Goal: Task Accomplishment & Management: Use online tool/utility

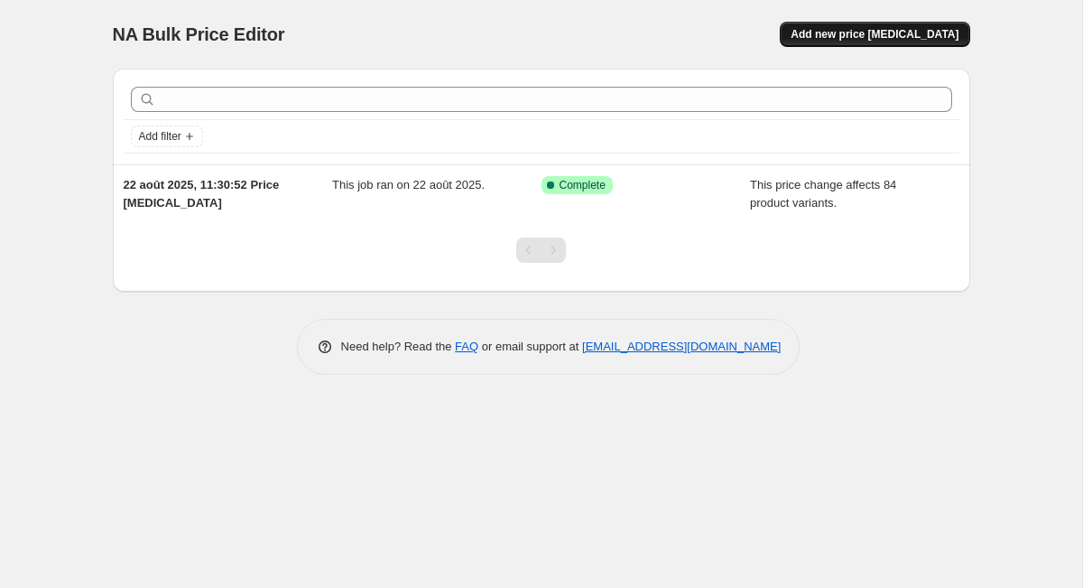
click at [859, 34] on span "Add new price [MEDICAL_DATA]" at bounding box center [875, 34] width 168 height 14
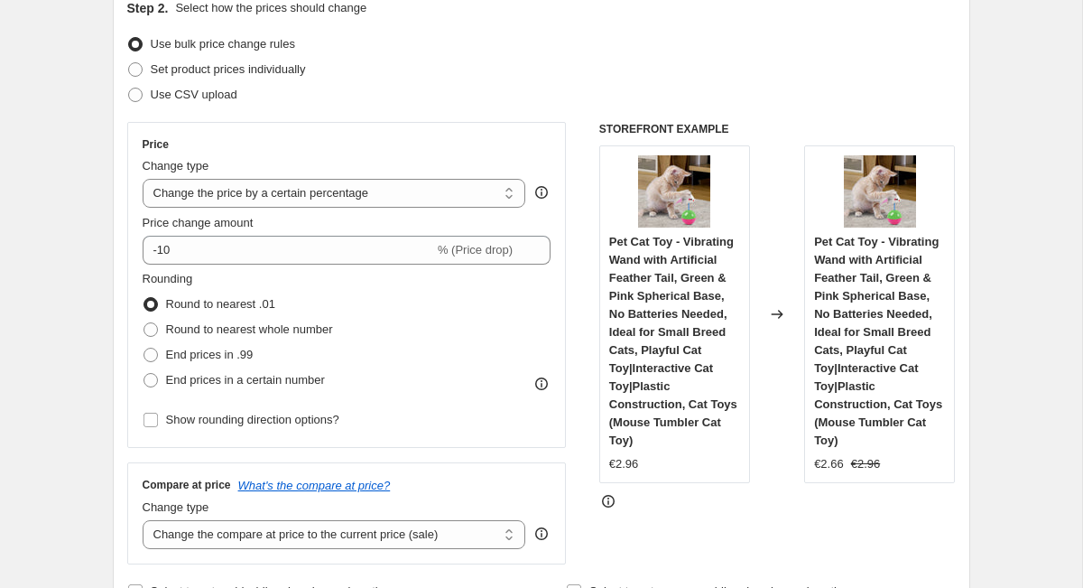
scroll to position [218, 0]
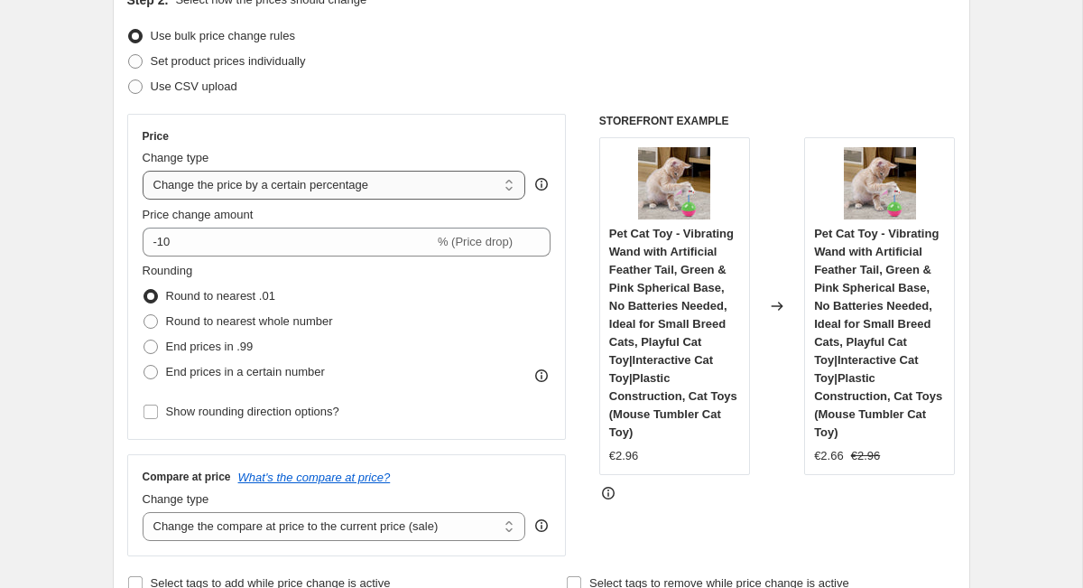
click at [475, 199] on select "Change the price to a certain amount Change the price by a certain amount Chang…" at bounding box center [335, 185] width 384 height 29
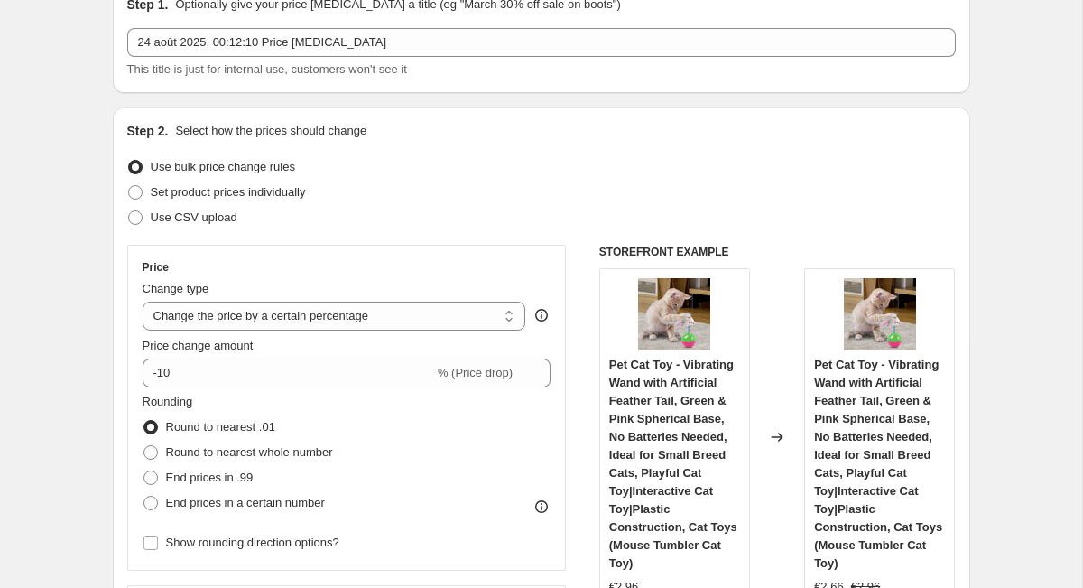
scroll to position [91, 0]
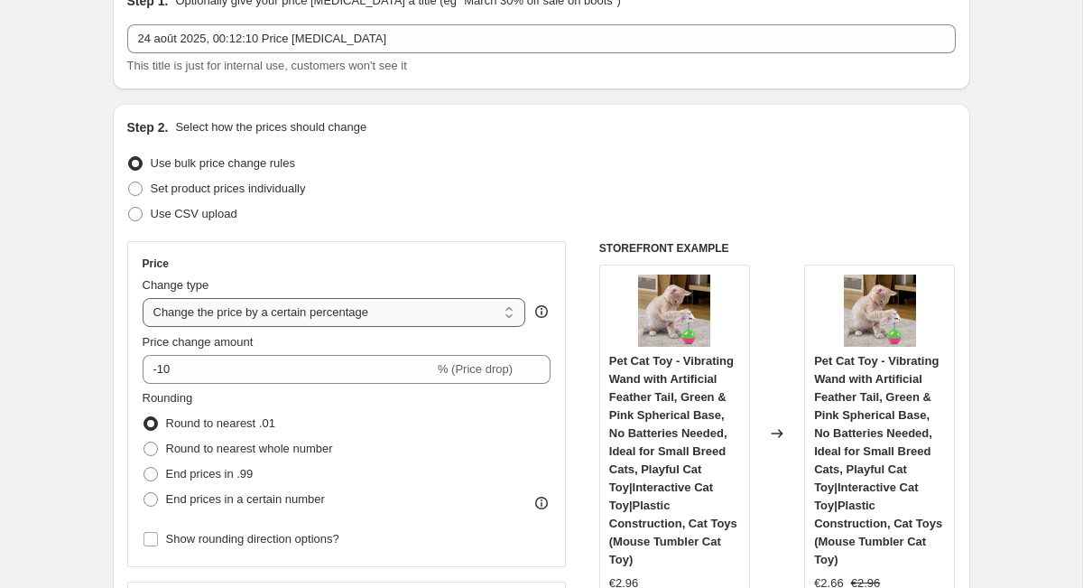
click at [387, 314] on select "Change the price to a certain amount Change the price by a certain amount Chang…" at bounding box center [335, 312] width 384 height 29
select select "by"
click at [143, 298] on select "Change the price to a certain amount Change the price by a certain amount Chang…" at bounding box center [335, 312] width 384 height 29
type input "-10.00"
click at [389, 308] on select "Change the price to a certain amount Change the price by a certain amount Chang…" at bounding box center [335, 312] width 384 height 29
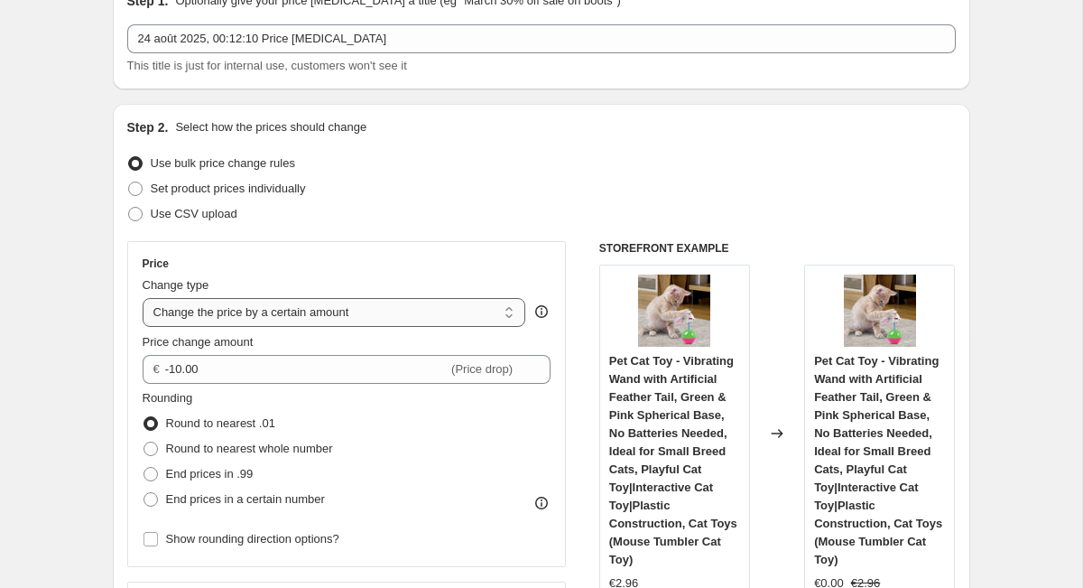
click at [143, 298] on select "Change the price to a certain amount Change the price by a certain amount Chang…" at bounding box center [335, 312] width 384 height 29
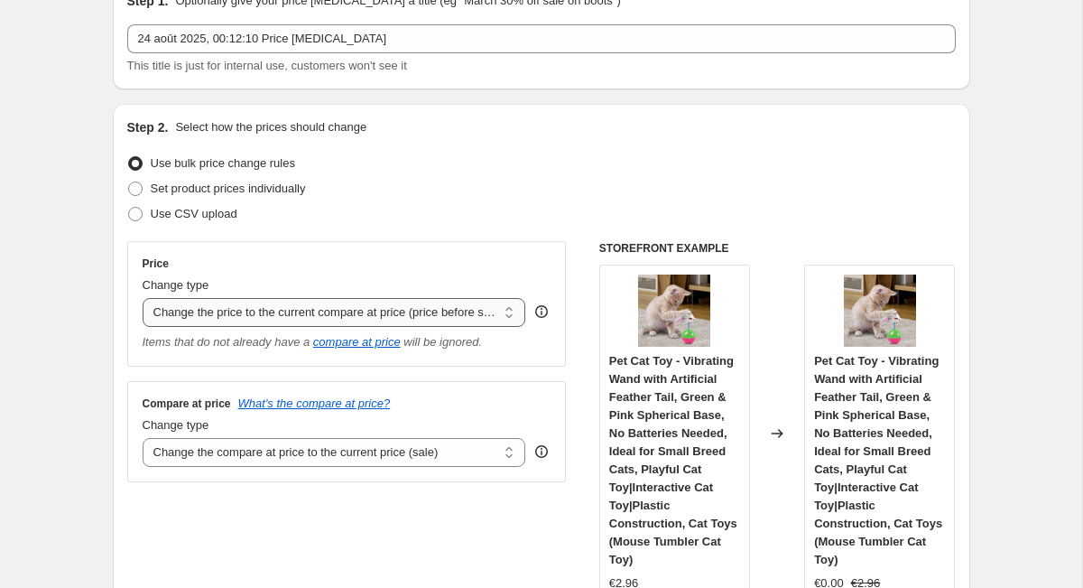
click at [385, 316] on select "Change the price to a certain amount Change the price by a certain amount Chang…" at bounding box center [335, 312] width 384 height 29
select select "pc"
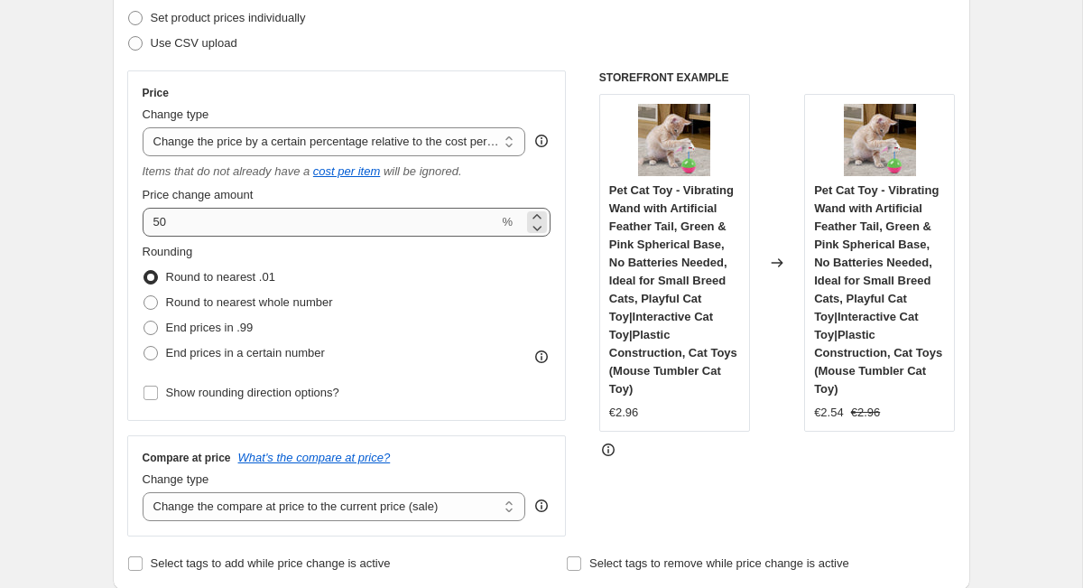
scroll to position [270, 0]
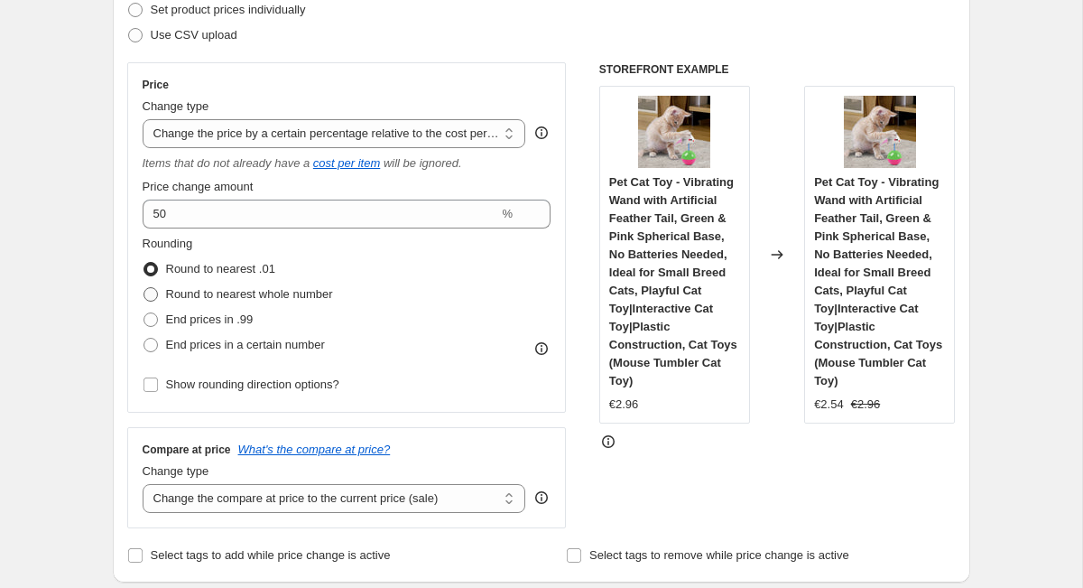
click at [295, 292] on span "Round to nearest whole number" at bounding box center [249, 294] width 167 height 14
click at [144, 288] on input "Round to nearest whole number" at bounding box center [144, 287] width 1 height 1
radio input "true"
click at [235, 318] on span "End prices in .99" at bounding box center [210, 319] width 88 height 14
click at [144, 313] on input "End prices in .99" at bounding box center [144, 312] width 1 height 1
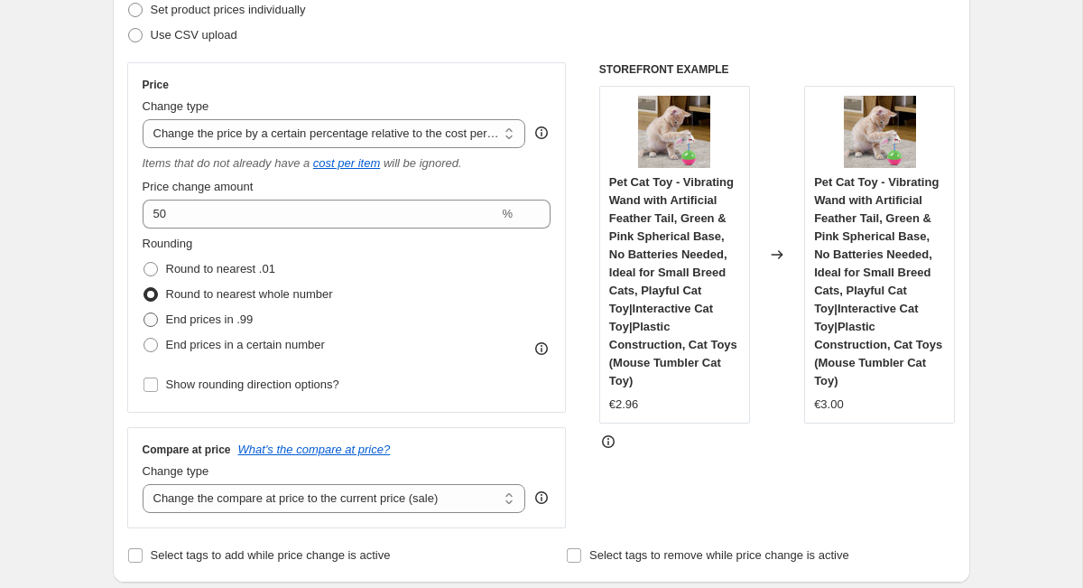
radio input "true"
click at [238, 348] on span "End prices in a certain number" at bounding box center [245, 345] width 159 height 14
click at [144, 338] on input "End prices in a certain number" at bounding box center [144, 338] width 1 height 1
radio input "true"
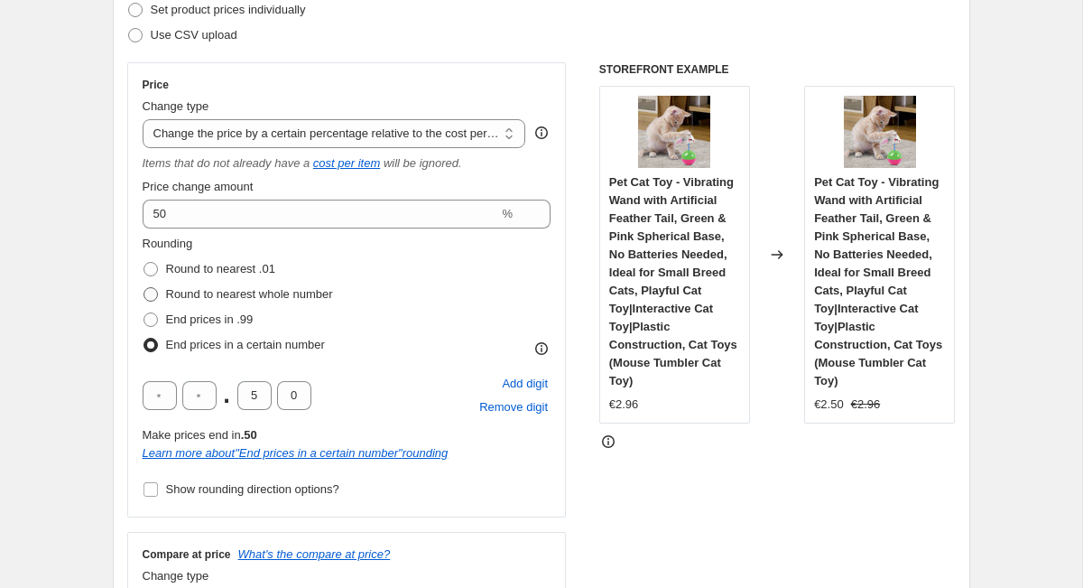
click at [233, 293] on span "Round to nearest whole number" at bounding box center [249, 294] width 167 height 14
click at [144, 288] on input "Round to nearest whole number" at bounding box center [144, 287] width 1 height 1
radio input "true"
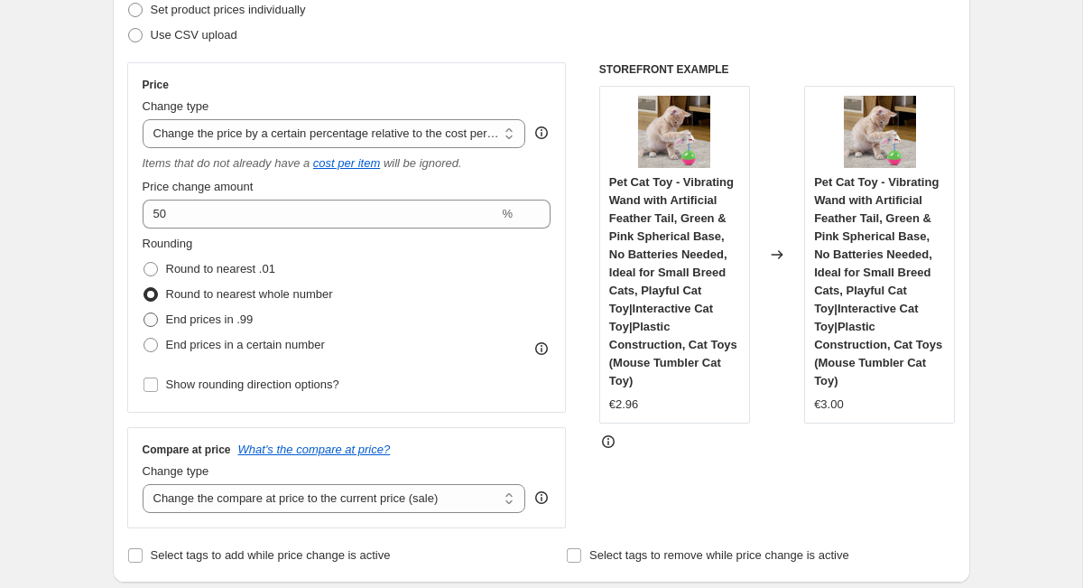
click at [234, 314] on span "End prices in .99" at bounding box center [210, 319] width 88 height 14
click at [144, 313] on input "End prices in .99" at bounding box center [144, 312] width 1 height 1
radio input "true"
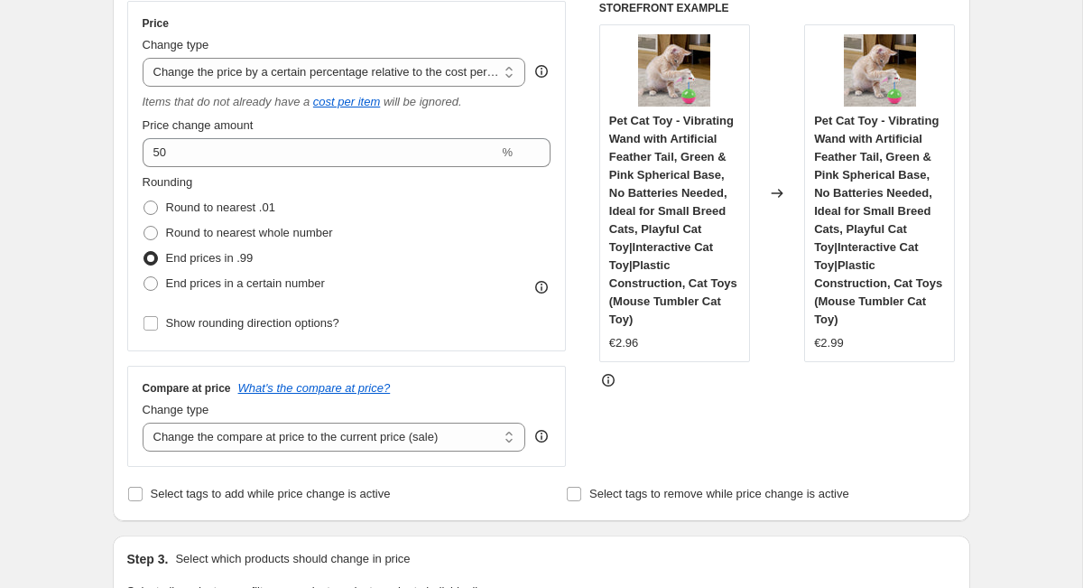
scroll to position [367, 0]
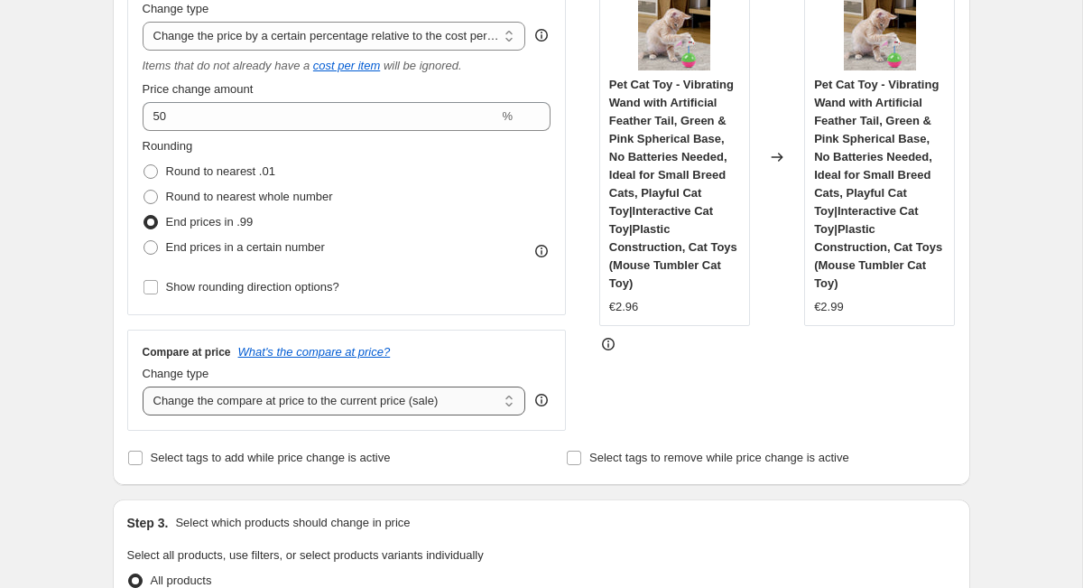
click at [248, 411] on select "Change the compare at price to the current price (sale) Change the compare at p…" at bounding box center [335, 400] width 384 height 29
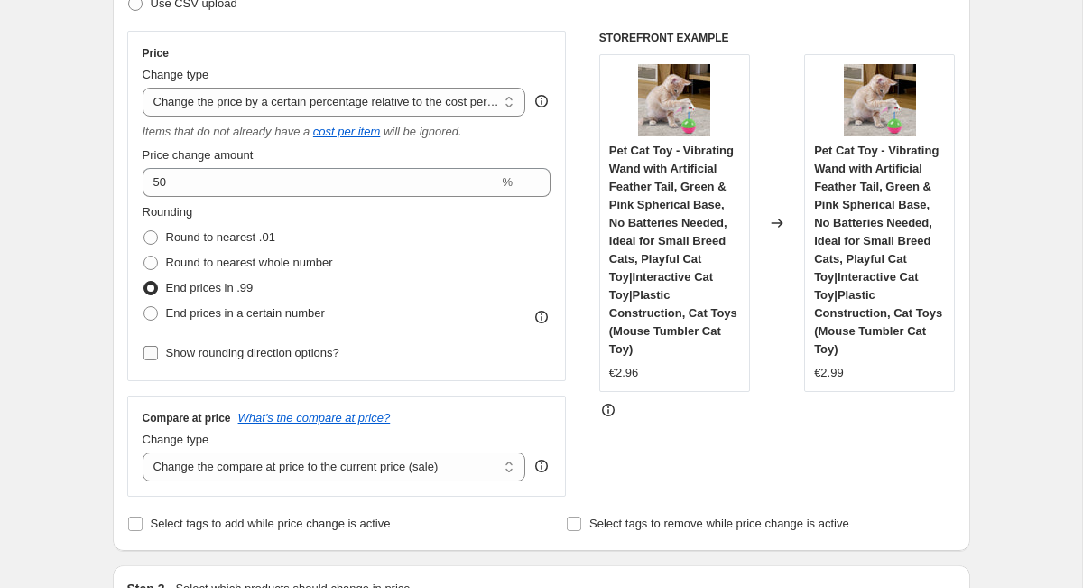
scroll to position [298, 0]
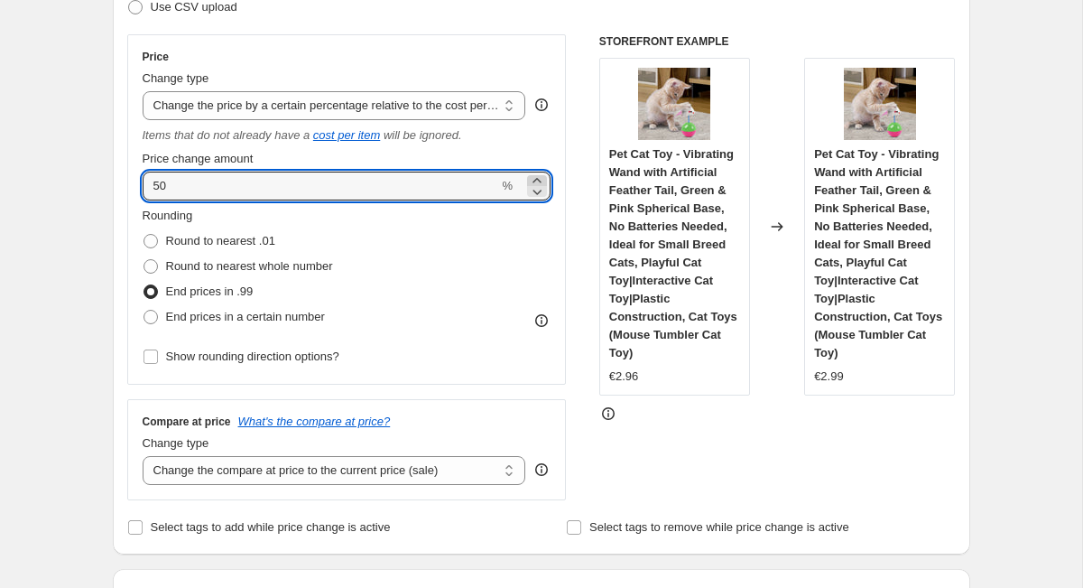
click at [540, 180] on icon at bounding box center [537, 180] width 18 height 18
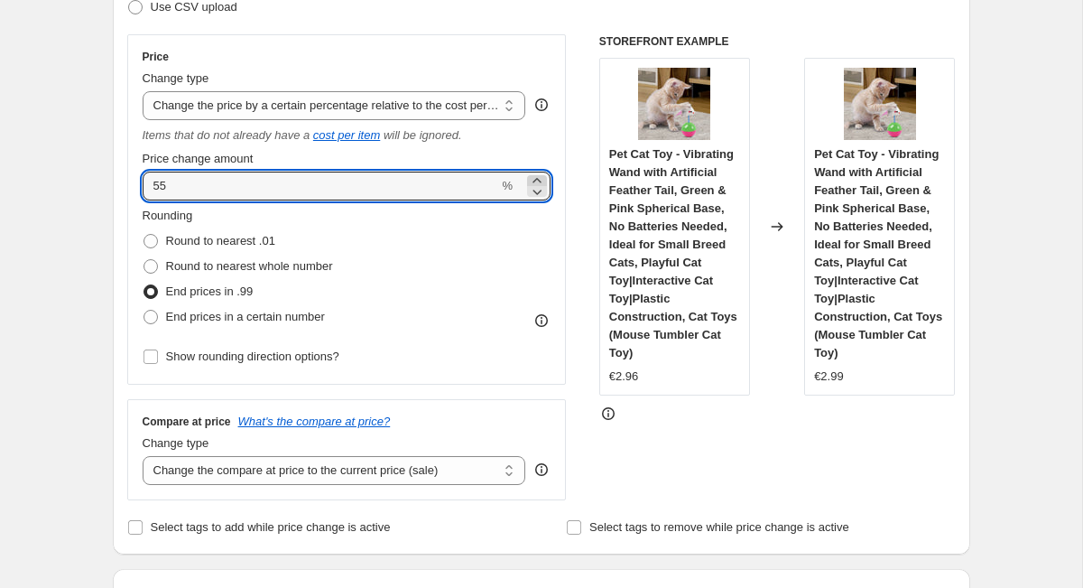
click at [540, 180] on icon at bounding box center [537, 180] width 18 height 18
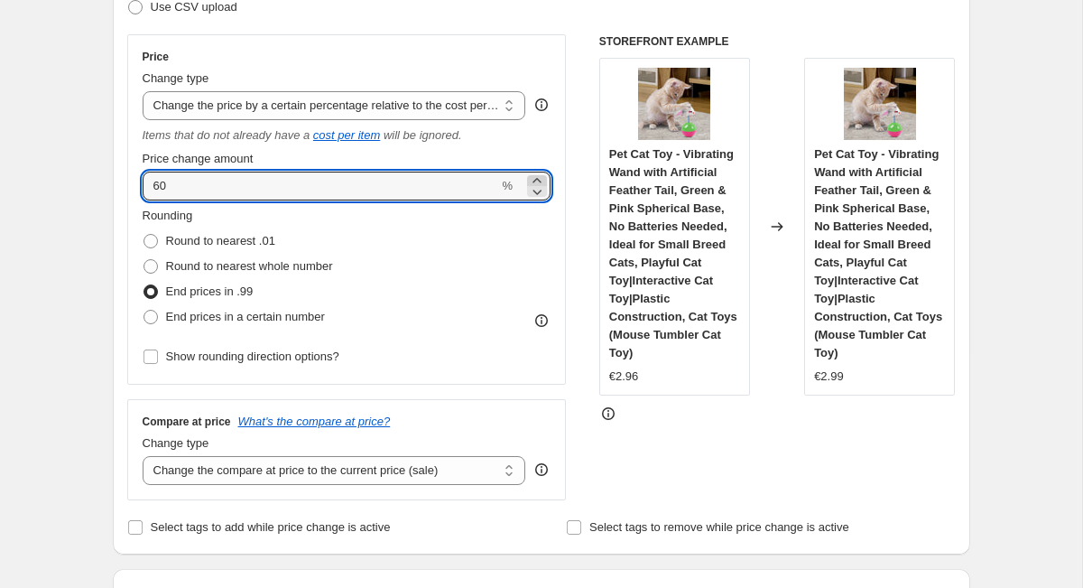
click at [540, 180] on icon at bounding box center [537, 180] width 18 height 18
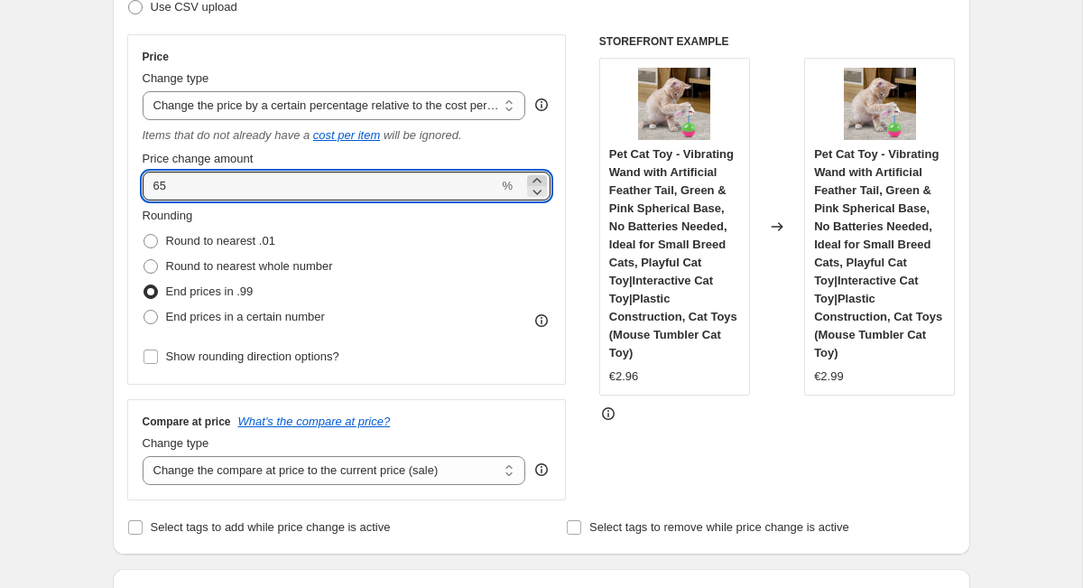
click at [540, 180] on icon at bounding box center [537, 180] width 18 height 18
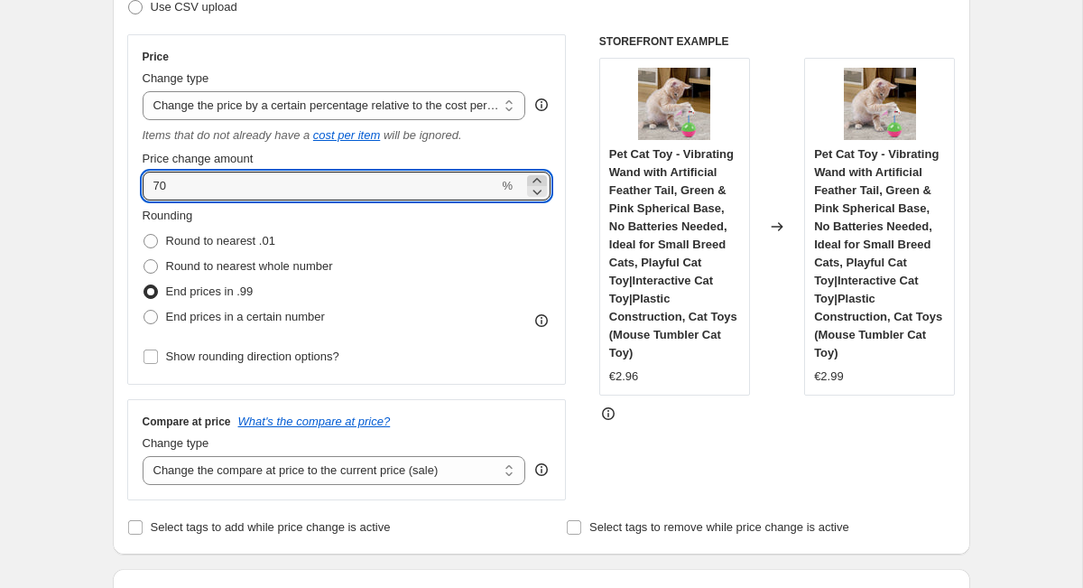
click at [540, 180] on icon at bounding box center [537, 180] width 18 height 18
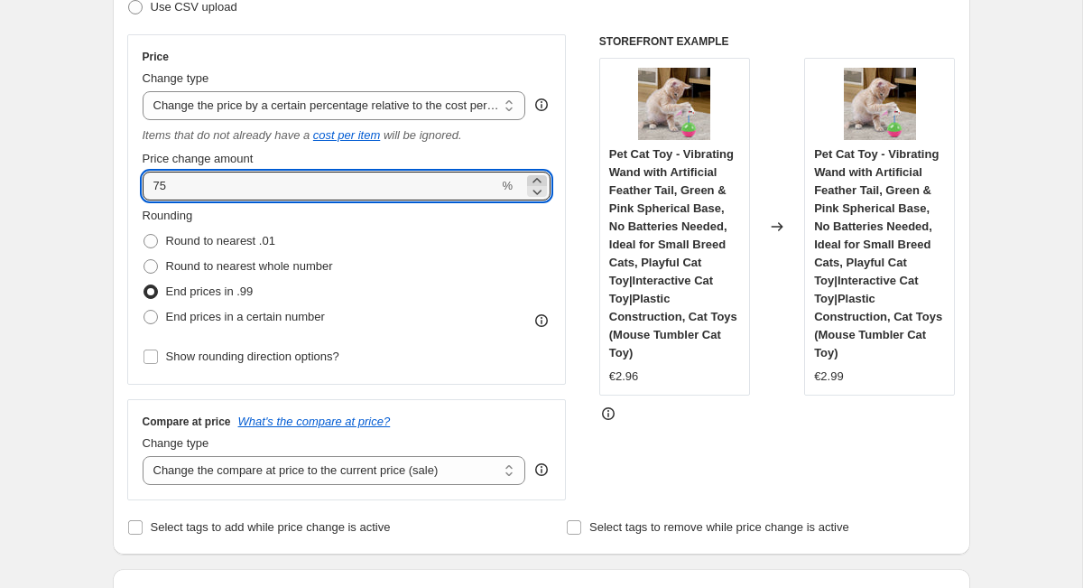
click at [540, 180] on icon at bounding box center [537, 180] width 18 height 18
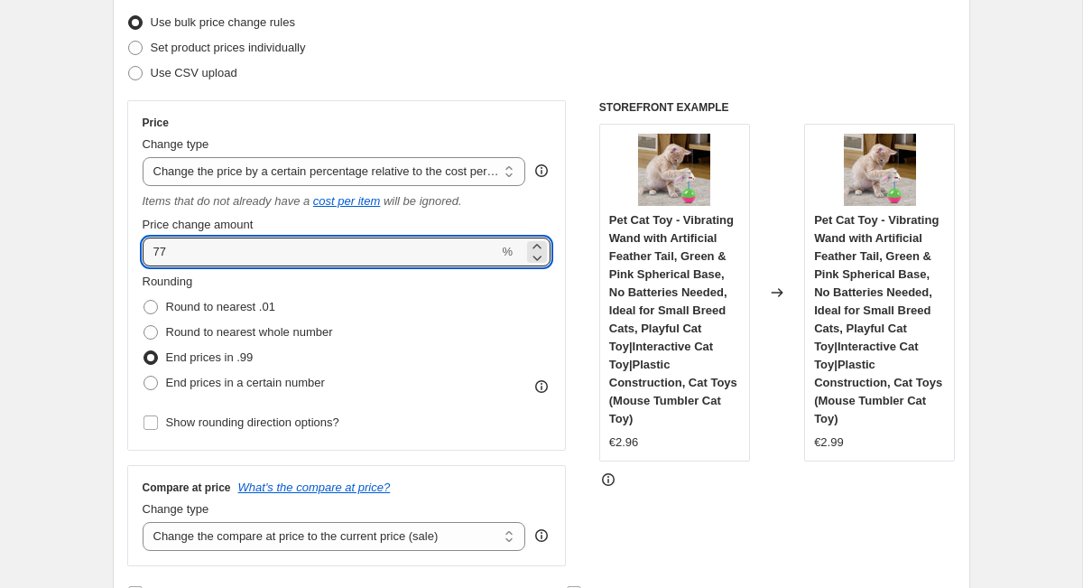
scroll to position [172, 0]
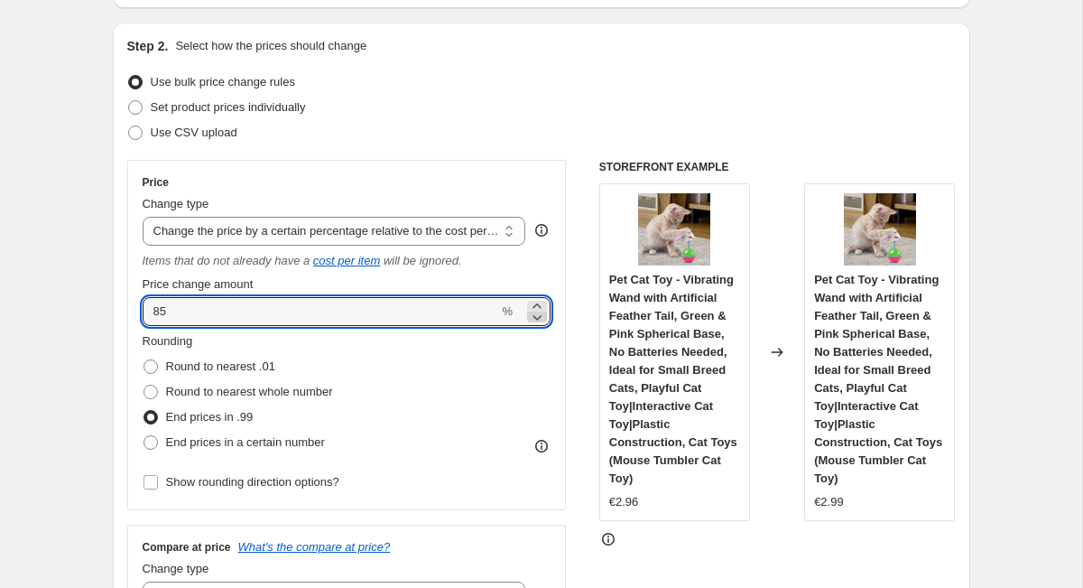
click at [540, 308] on icon at bounding box center [537, 317] width 18 height 18
click at [539, 320] on icon at bounding box center [537, 317] width 18 height 18
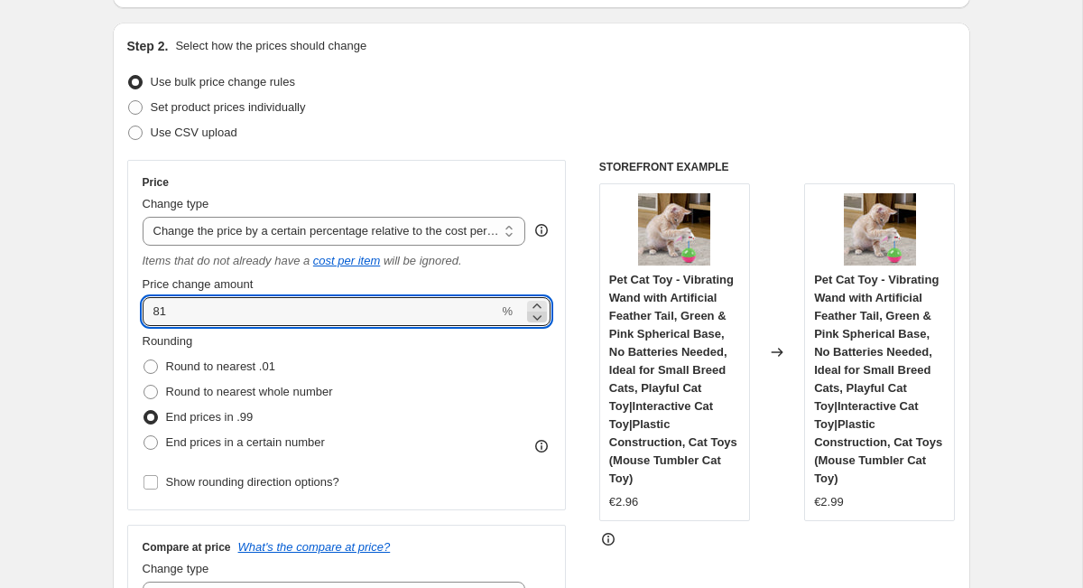
type input "80"
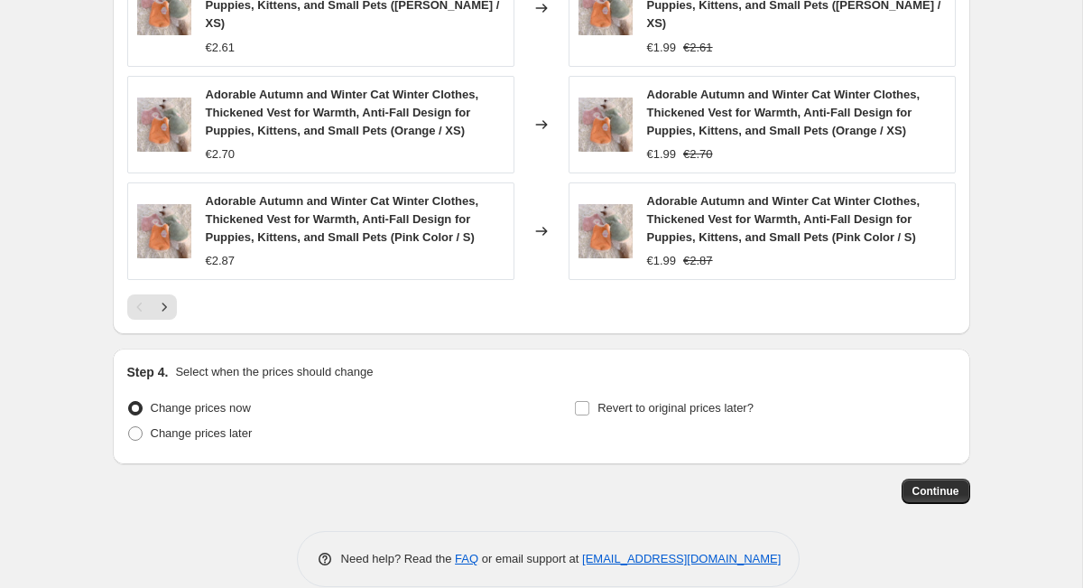
scroll to position [1395, 0]
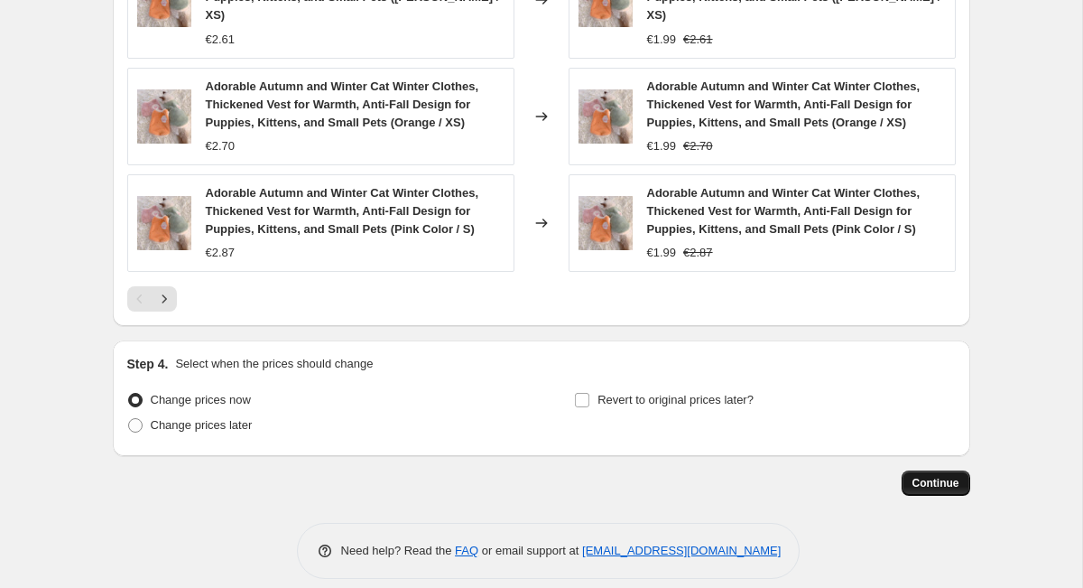
click at [932, 476] on span "Continue" at bounding box center [936, 483] width 47 height 14
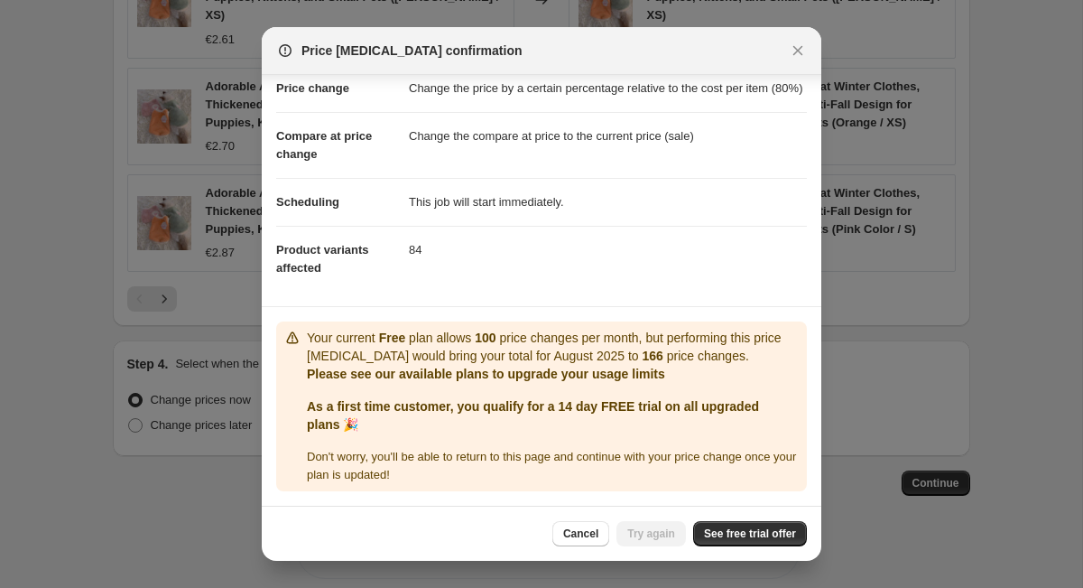
scroll to position [60, 0]
click at [728, 537] on span "See free trial offer" at bounding box center [750, 533] width 92 height 14
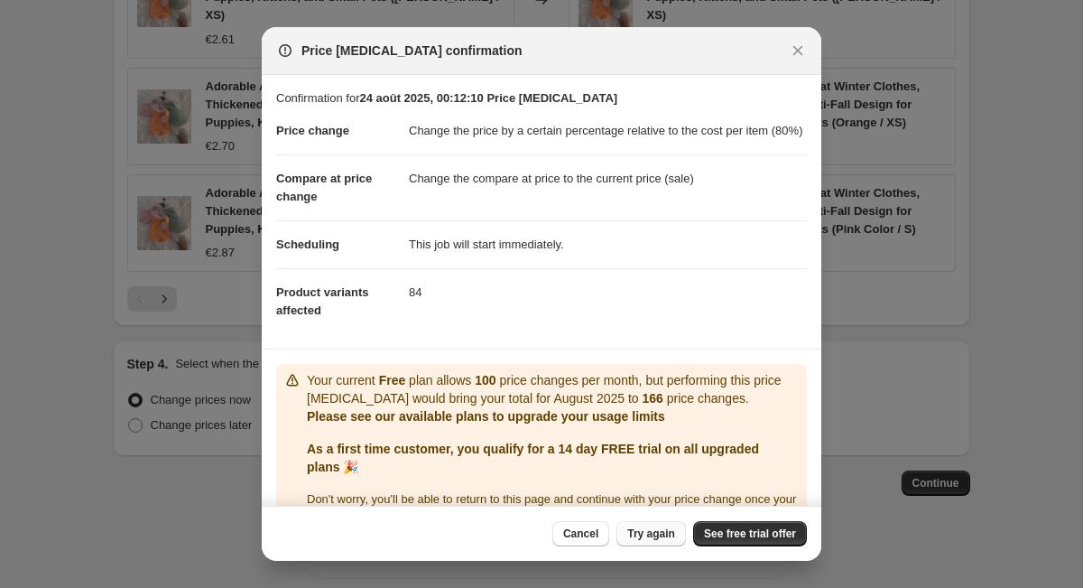
click at [628, 532] on span "Try again" at bounding box center [651, 533] width 48 height 14
click at [801, 50] on icon "Close" at bounding box center [798, 51] width 18 height 18
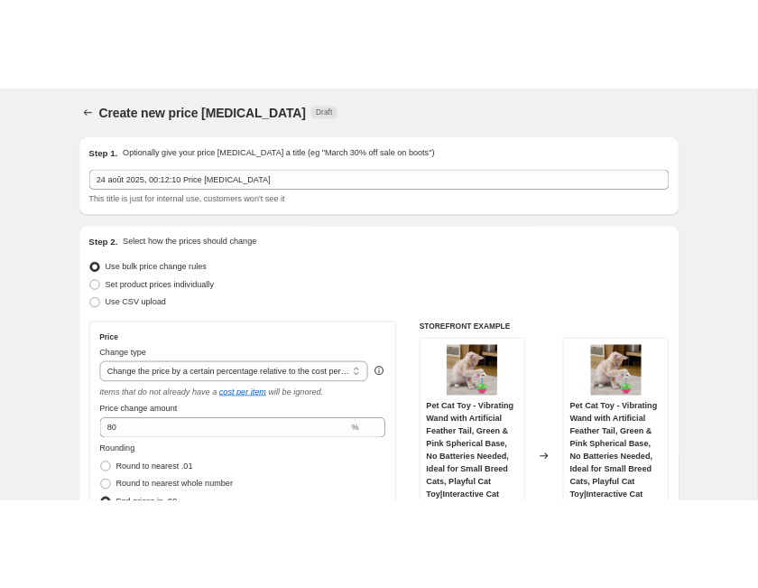
scroll to position [1395, 0]
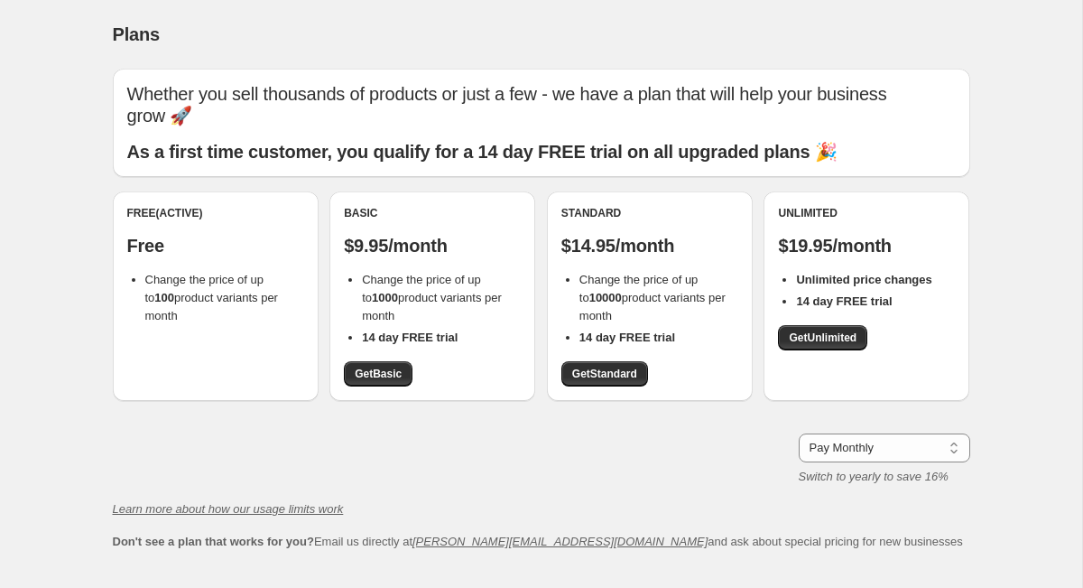
click at [264, 305] on div "Free (Active) Free Change the price of up to 100 product variants per month" at bounding box center [216, 295] width 206 height 209
